Goal: Understand process/instructions

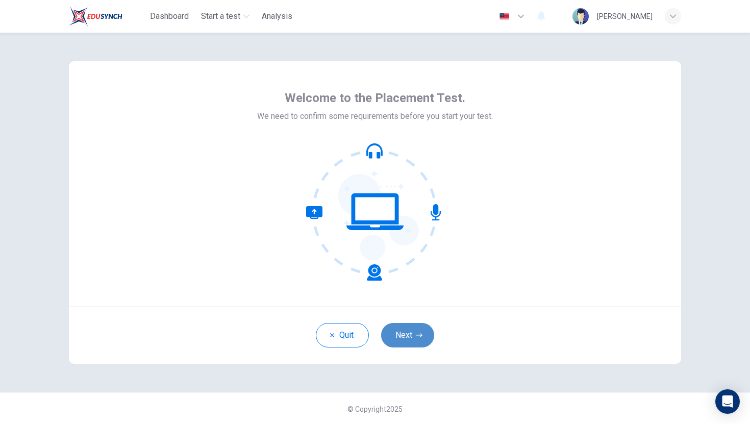
click at [394, 335] on button "Next" at bounding box center [407, 335] width 53 height 24
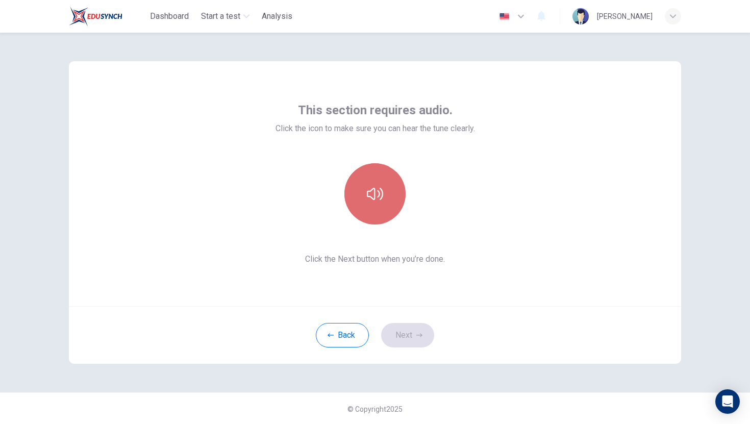
click at [387, 198] on button "button" at bounding box center [374, 193] width 61 height 61
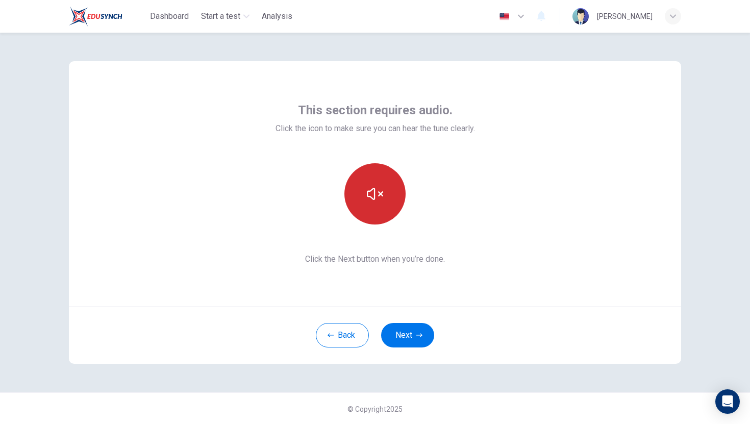
click at [387, 200] on button "button" at bounding box center [374, 193] width 61 height 61
click at [386, 200] on button "button" at bounding box center [374, 193] width 61 height 61
click at [397, 327] on button "Next" at bounding box center [407, 335] width 53 height 24
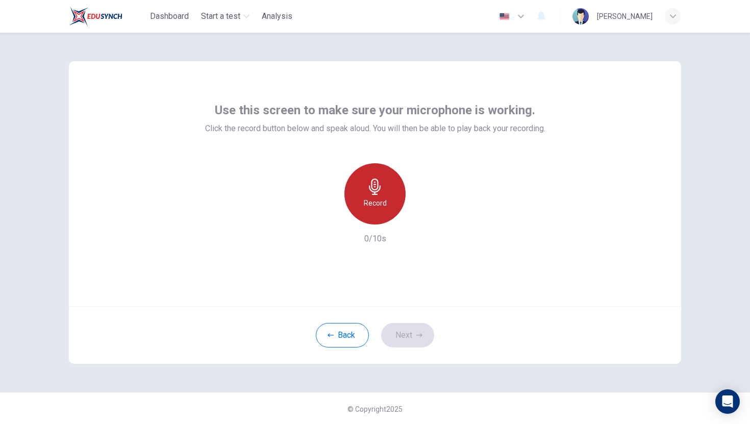
click at [386, 209] on div "Record" at bounding box center [374, 193] width 61 height 61
click at [383, 201] on div "Stop" at bounding box center [374, 193] width 61 height 61
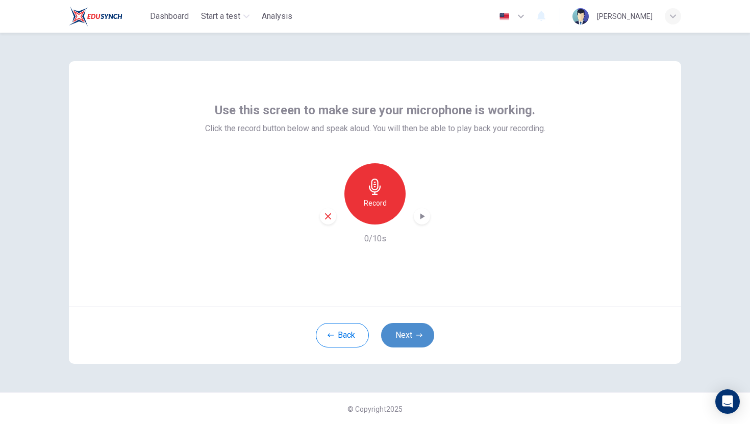
click at [400, 335] on button "Next" at bounding box center [407, 335] width 53 height 24
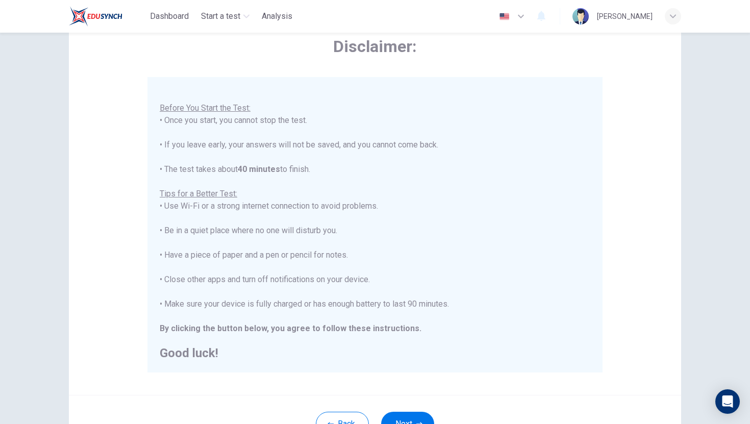
scroll to position [56, 0]
